Goal: Find specific page/section: Find specific page/section

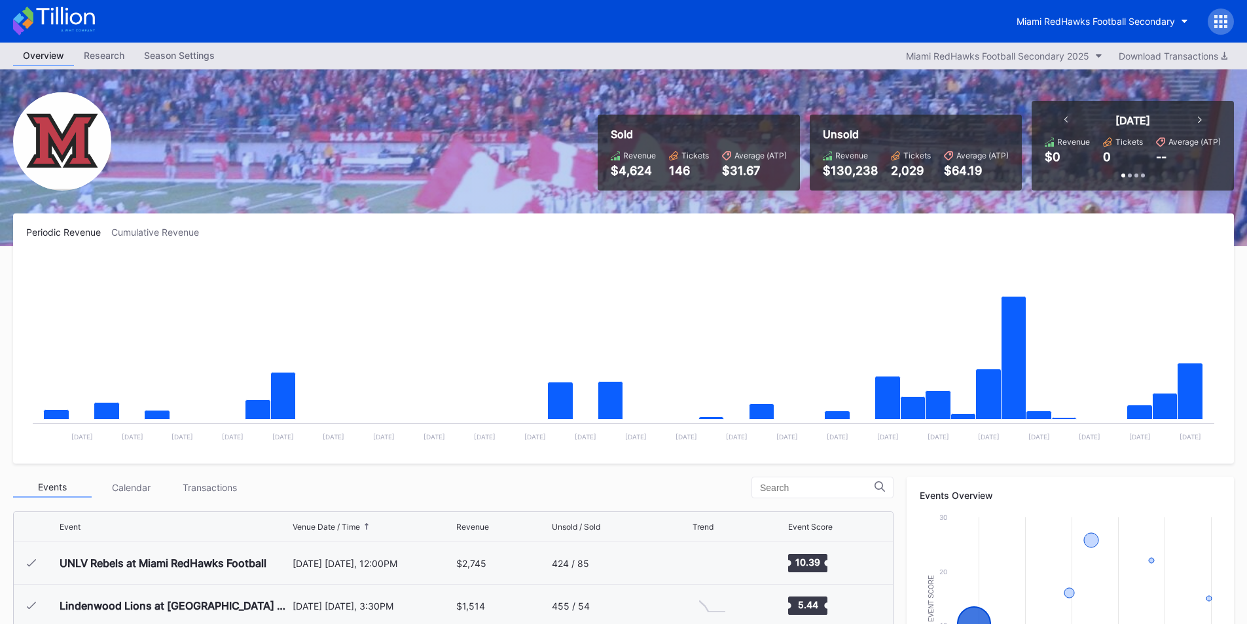
scroll to position [196, 0]
click at [1033, 28] on button "Miami RedHawks Football Secondary" at bounding box center [1101, 21] width 191 height 24
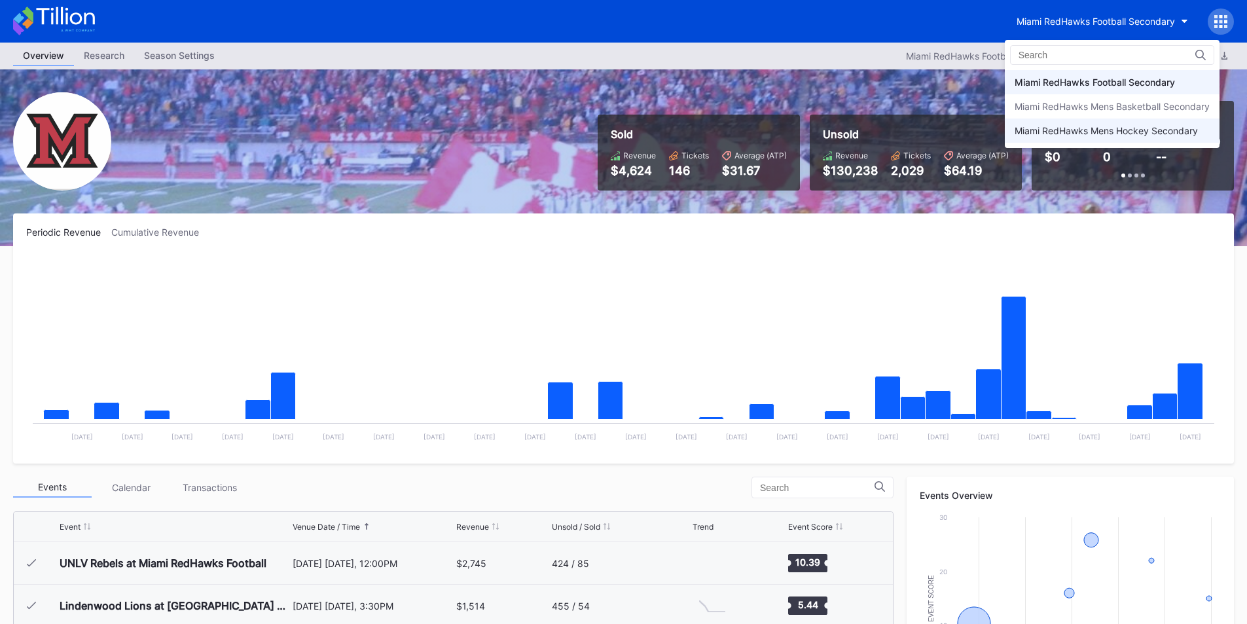
click at [1029, 126] on div "Miami RedHawks Mens Hockey Secondary" at bounding box center [1105, 130] width 183 height 11
